Goal: Task Accomplishment & Management: Complete application form

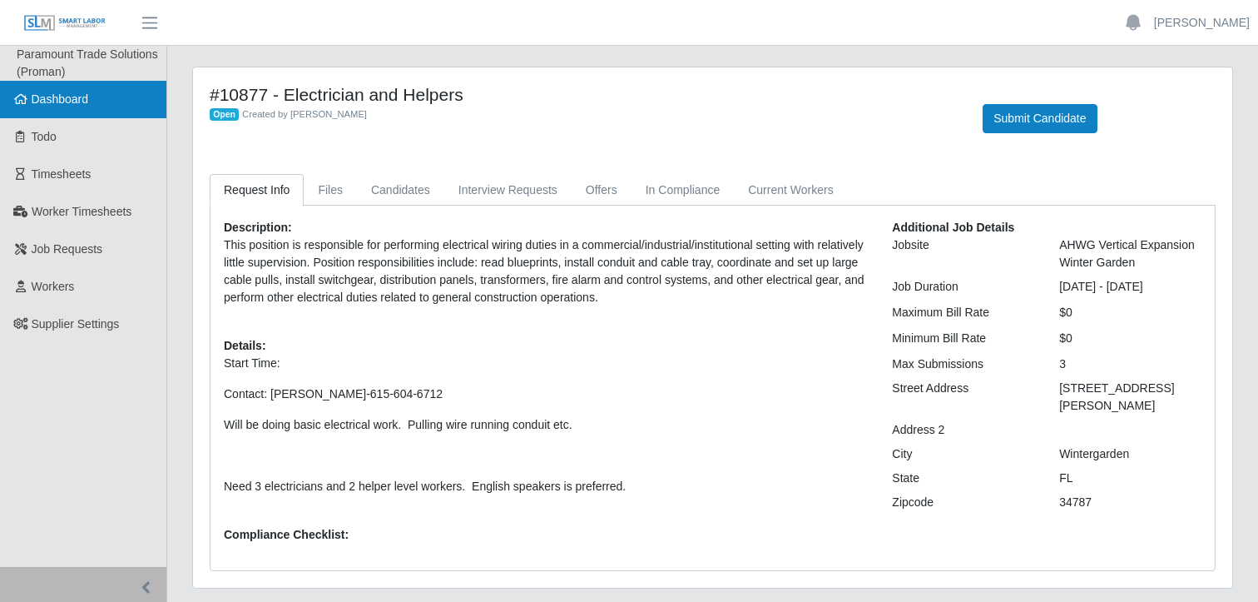
click at [67, 100] on span "Dashboard" at bounding box center [60, 98] width 57 height 13
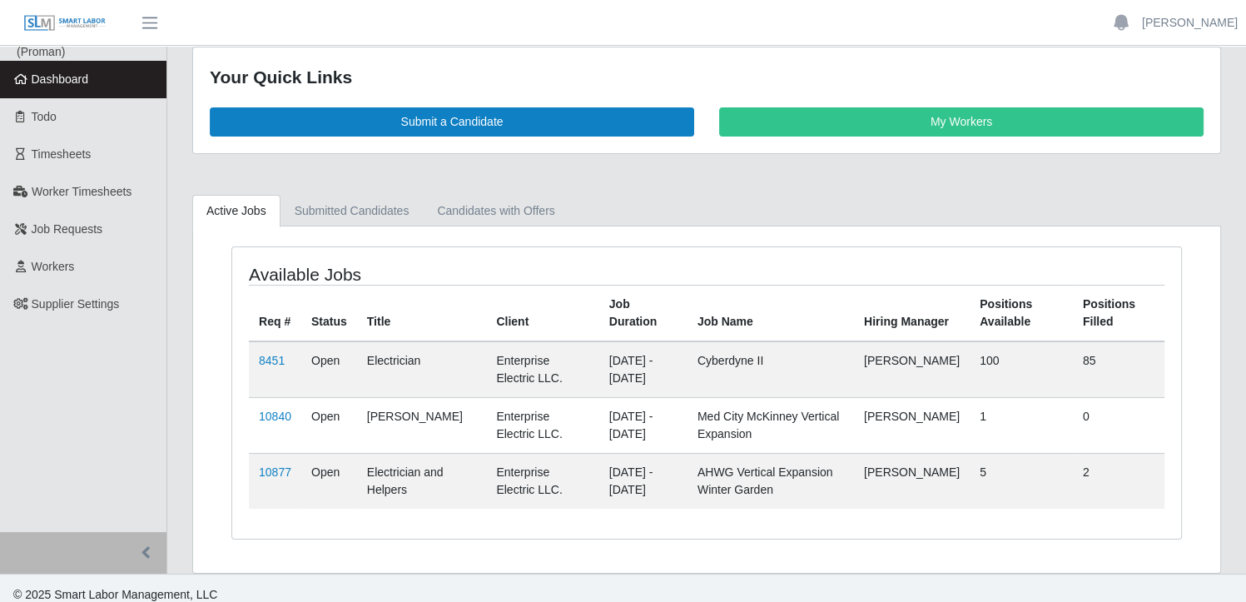
scroll to position [30, 0]
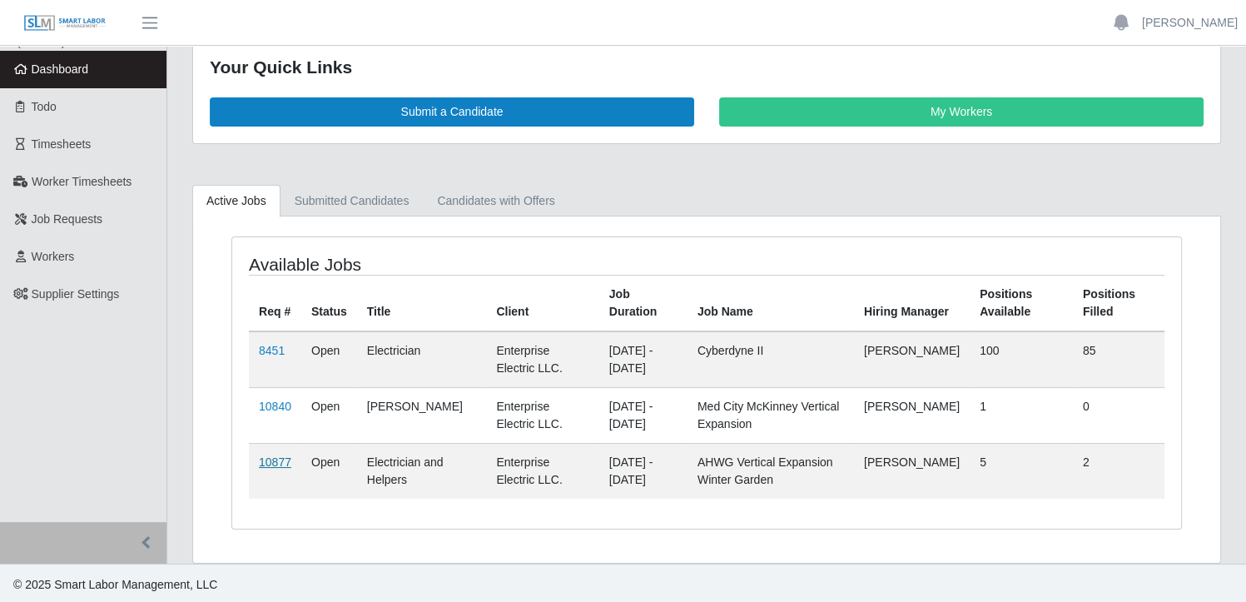
click at [272, 460] on link "10877" at bounding box center [275, 461] width 32 height 13
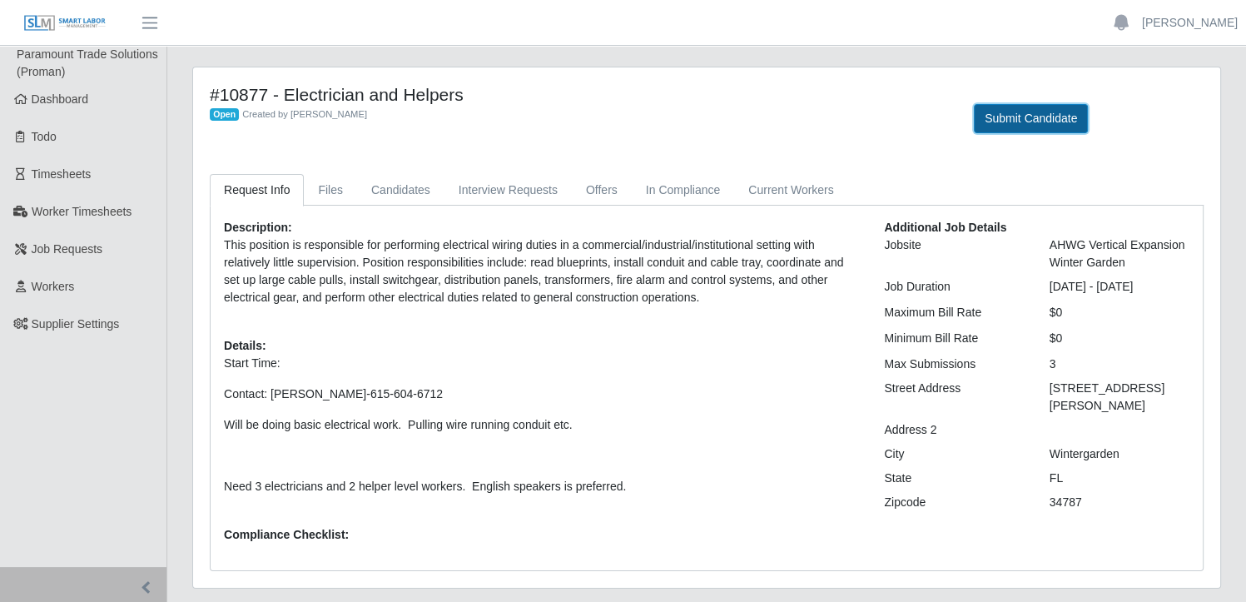
click at [1028, 121] on button "Submit Candidate" at bounding box center [1030, 118] width 114 height 29
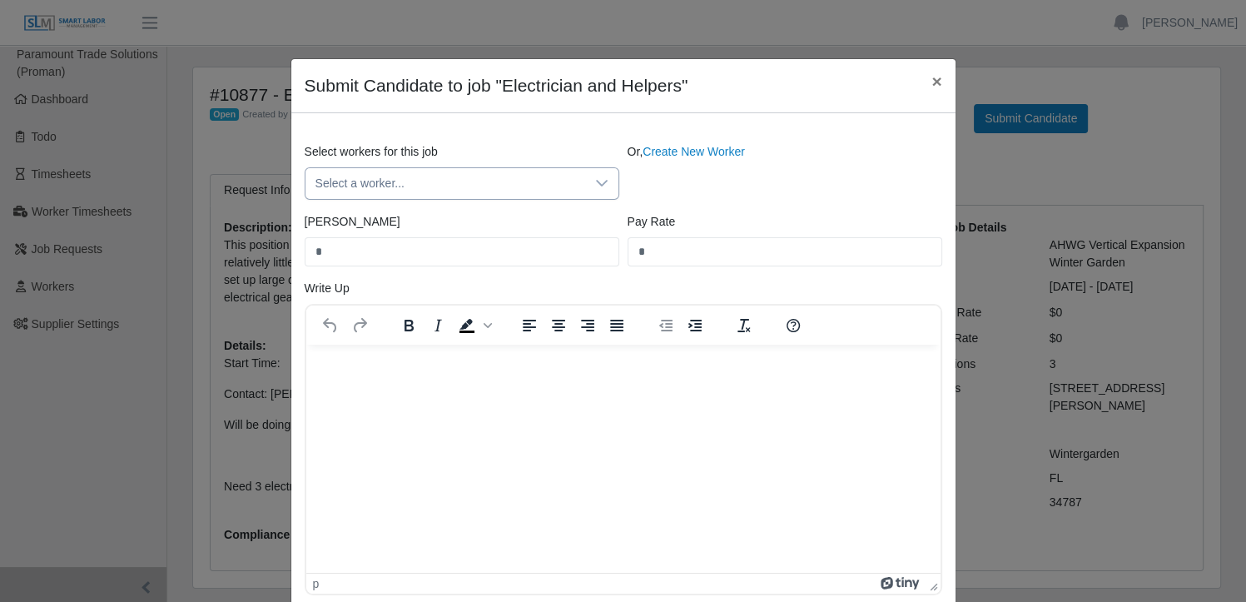
click at [597, 185] on icon at bounding box center [601, 182] width 13 height 13
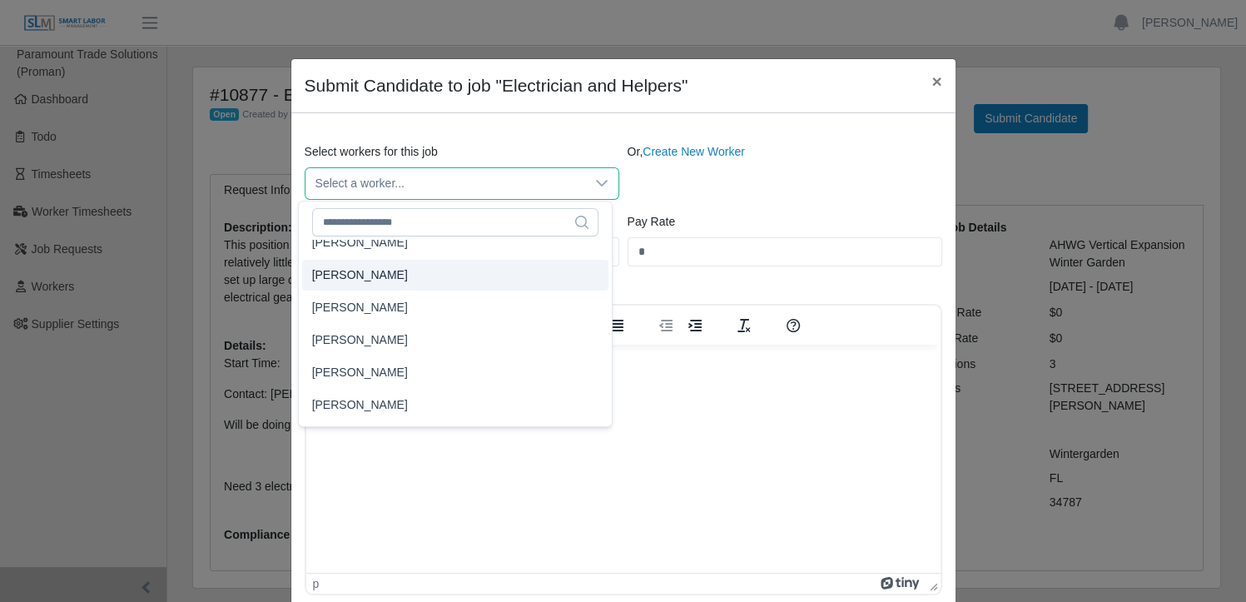
scroll to position [2566, 0]
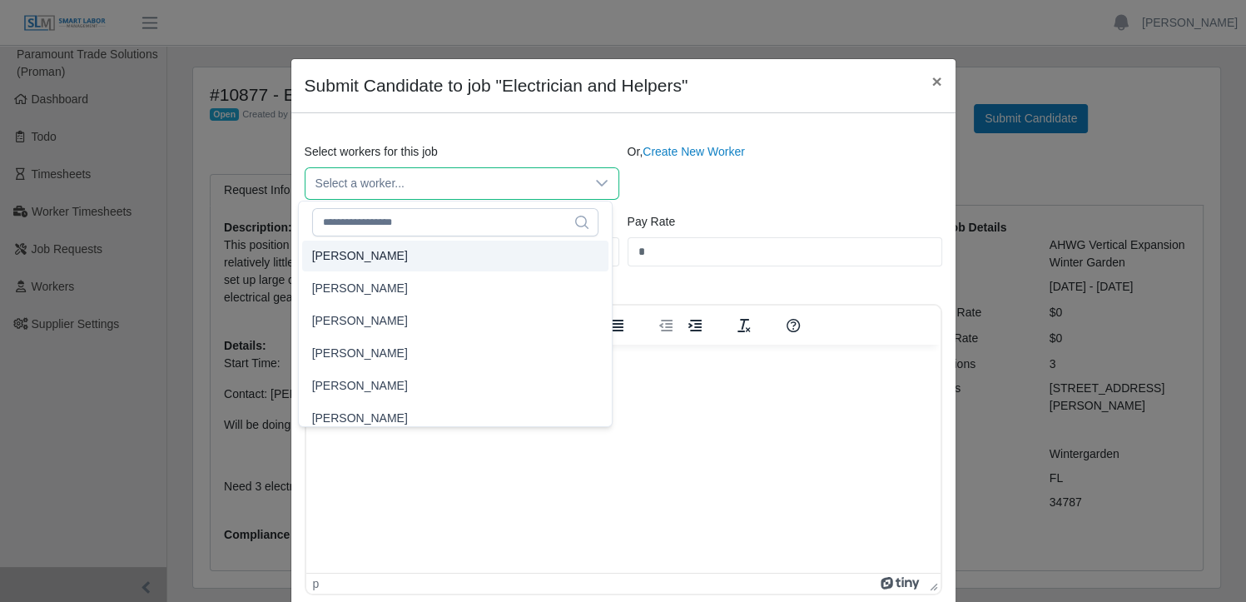
click at [393, 259] on span "Carlos Dominguez" at bounding box center [360, 255] width 96 height 17
type input "****"
type input "**"
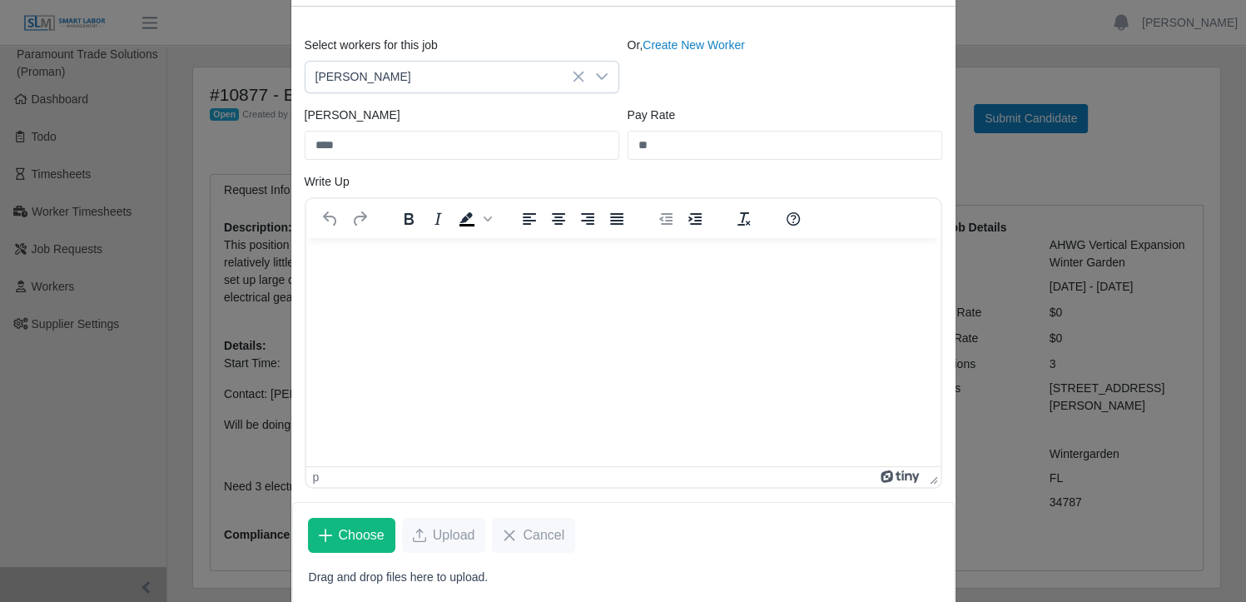
scroll to position [166, 0]
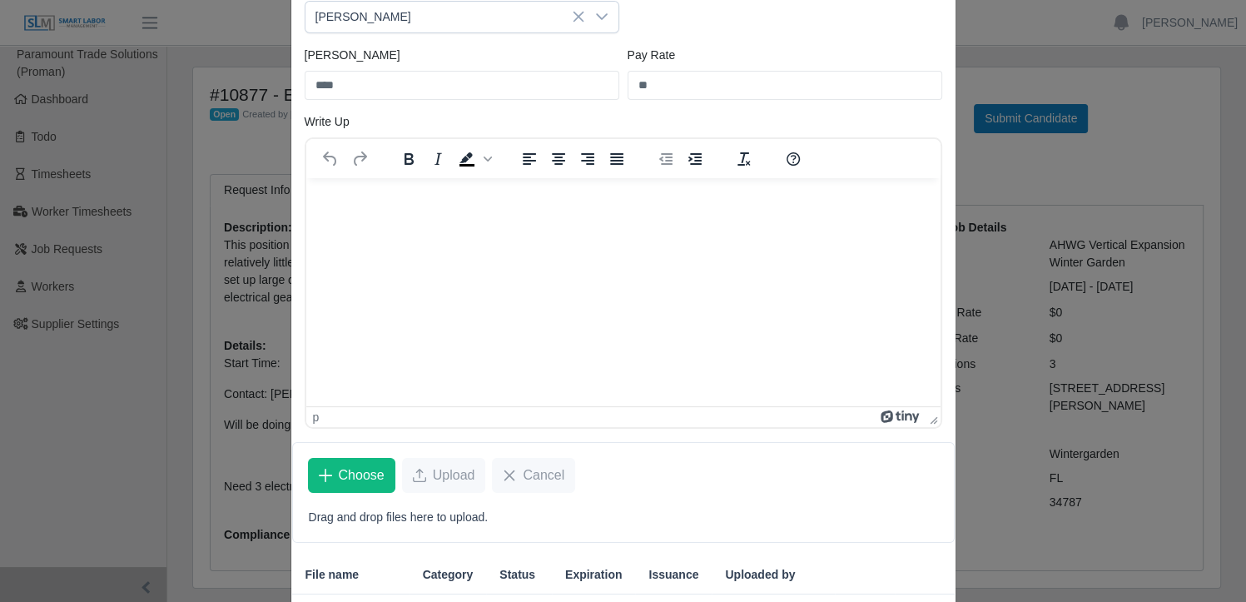
click at [394, 222] on html at bounding box center [622, 199] width 634 height 45
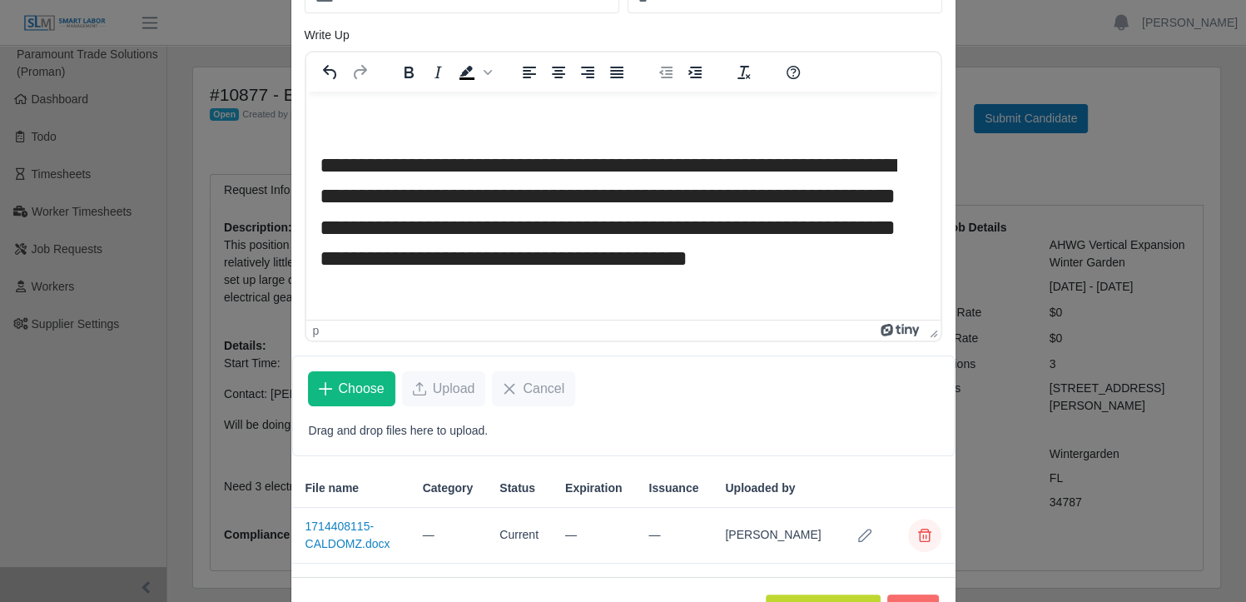
scroll to position [329, 0]
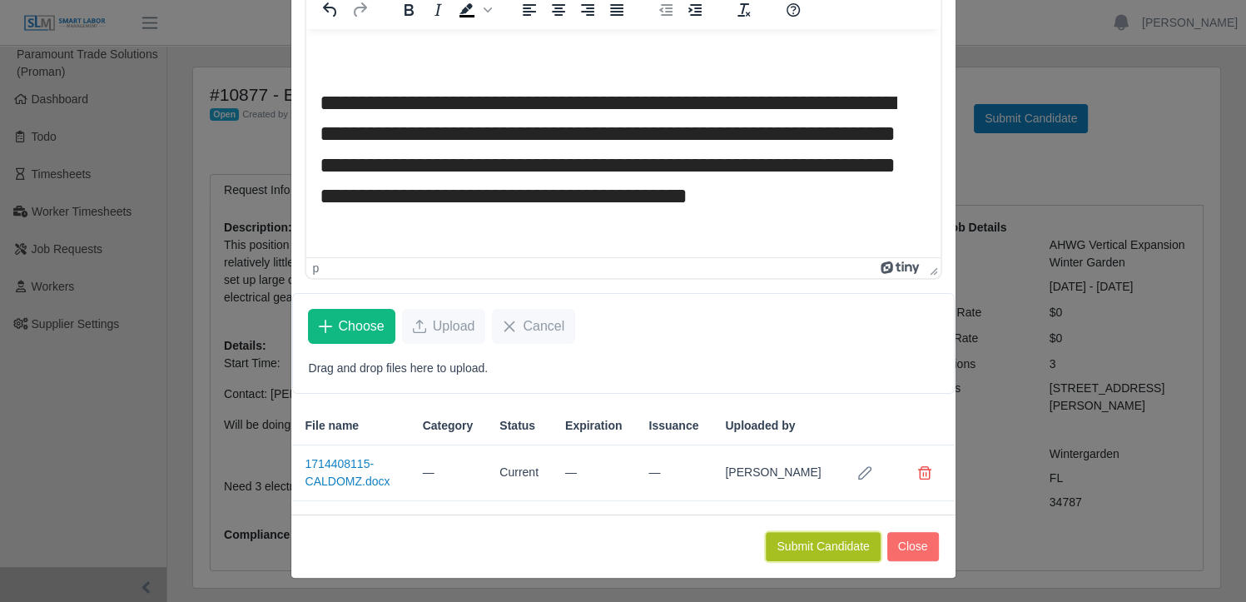
click at [833, 542] on button "Submit Candidate" at bounding box center [822, 546] width 114 height 29
